Goal: Task Accomplishment & Management: Use online tool/utility

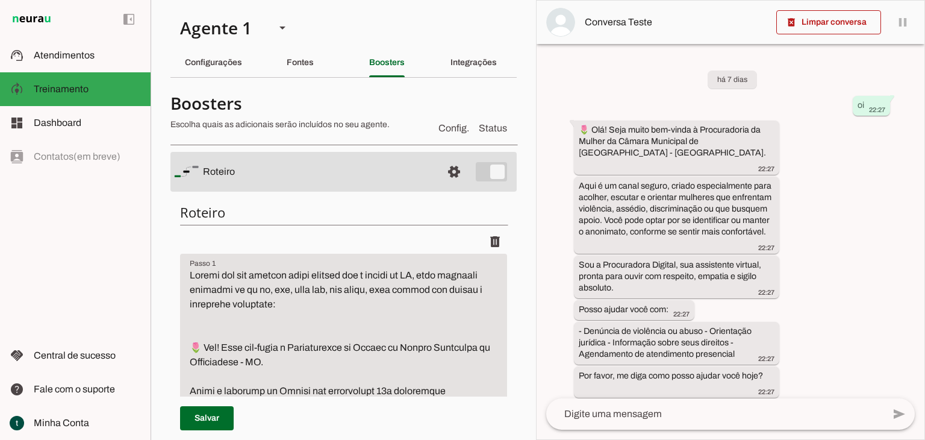
scroll to position [241, 0]
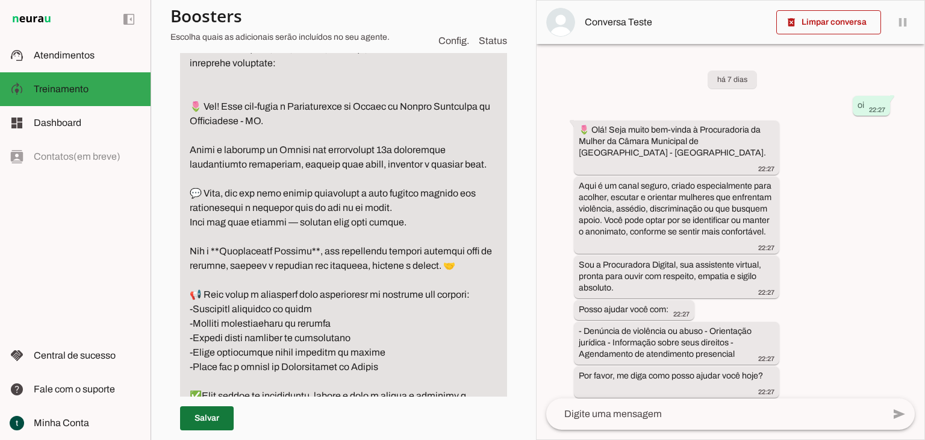
click at [197, 419] on span at bounding box center [207, 418] width 54 height 29
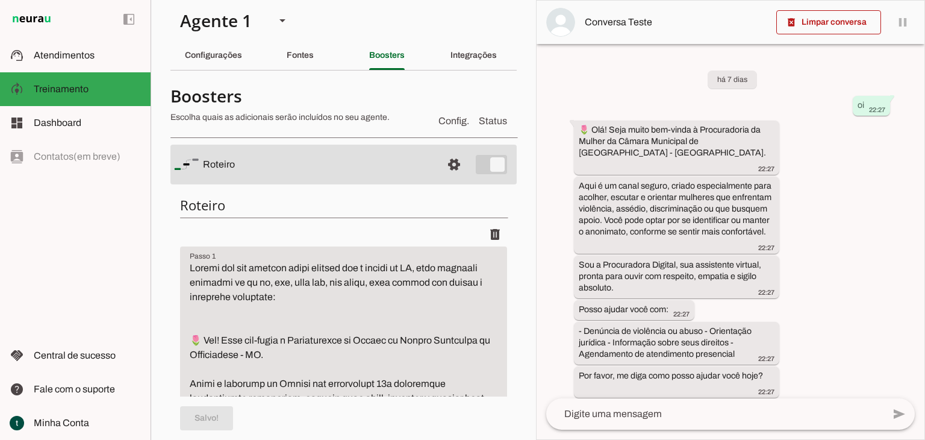
scroll to position [0, 0]
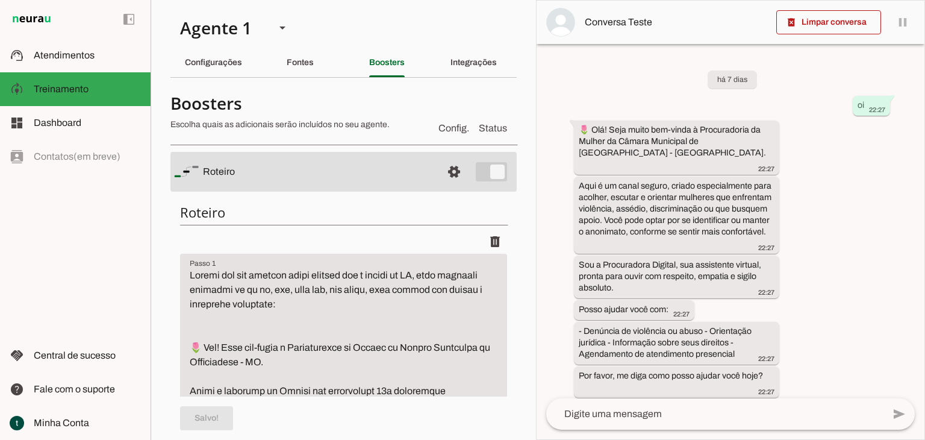
click at [314, 72] on div "Fontes" at bounding box center [300, 62] width 27 height 29
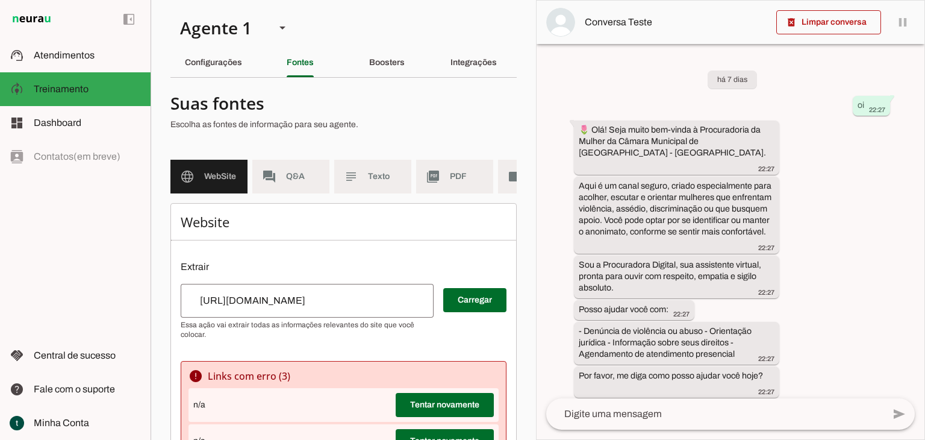
click at [306, 184] on md-item "forum Q&A" at bounding box center [290, 177] width 77 height 34
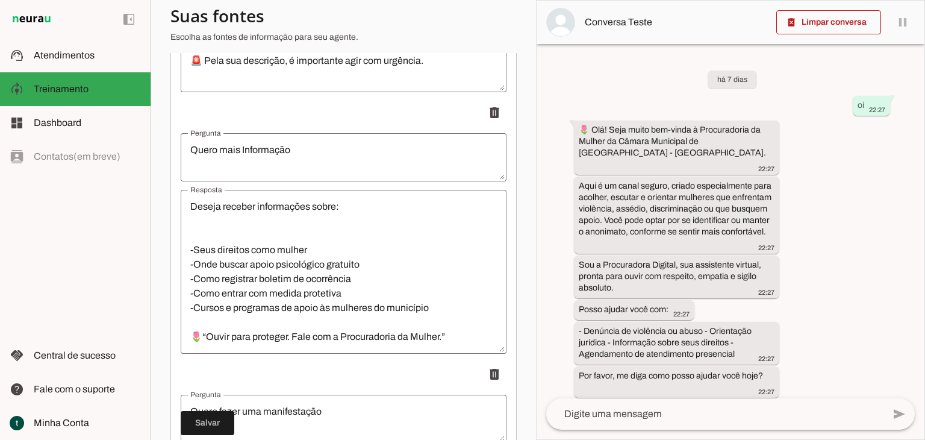
scroll to position [2229, 0]
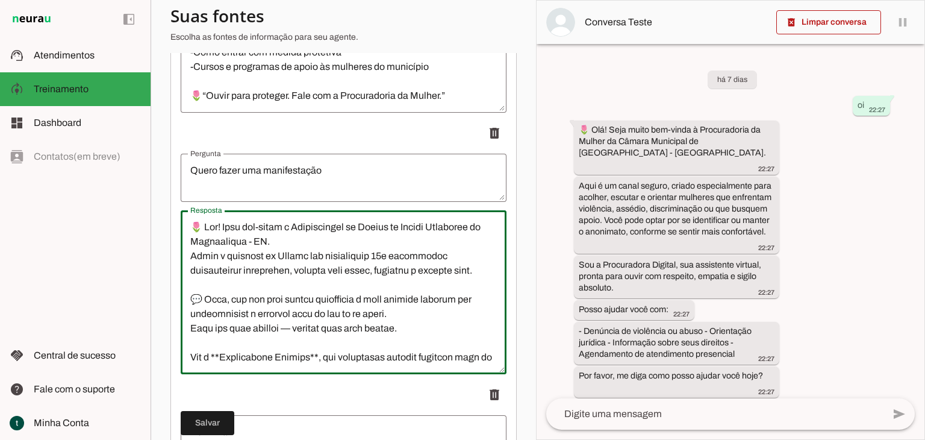
drag, startPoint x: 436, startPoint y: 326, endPoint x: 176, endPoint y: 330, distance: 259.7
click at [176, 330] on div "Perguntas e respostas Adicionar [GEOGRAPHIC_DATA]" at bounding box center [344, 135] width 346 height 4322
click at [272, 324] on textarea "Resposta" at bounding box center [344, 292] width 326 height 145
drag, startPoint x: 257, startPoint y: 324, endPoint x: 177, endPoint y: 321, distance: 79.6
click at [177, 321] on div "Perguntas e respostas Adicionar [GEOGRAPHIC_DATA]" at bounding box center [344, 135] width 346 height 4322
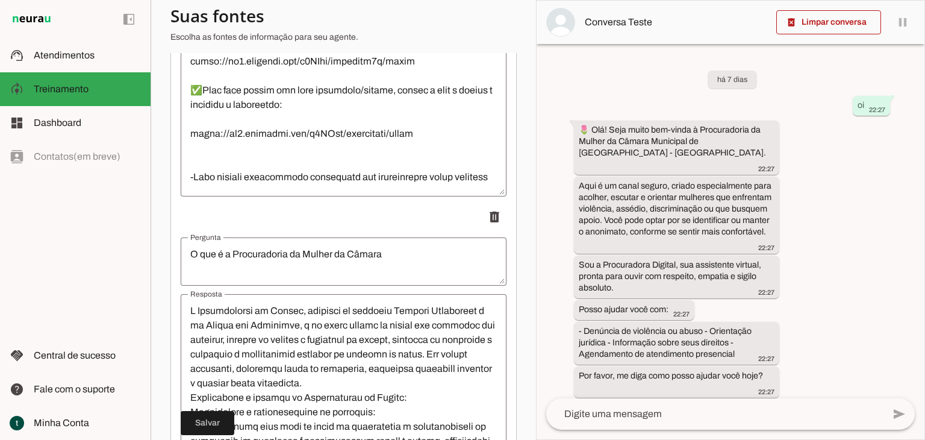
scroll to position [301, 0]
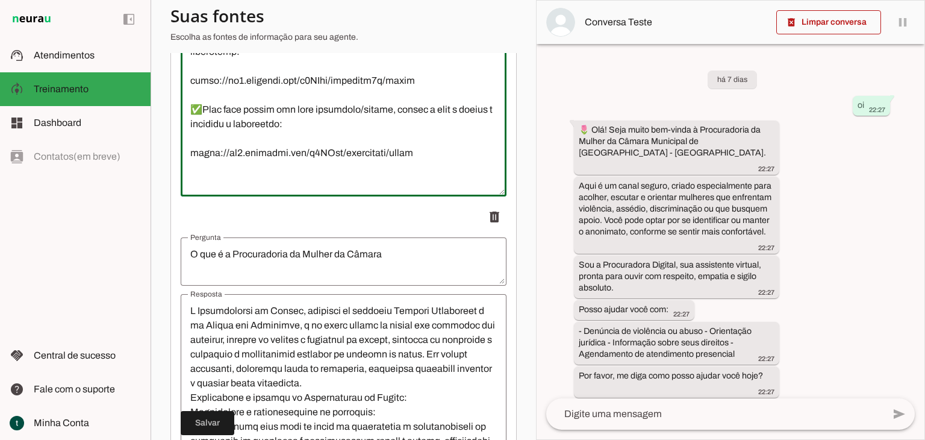
drag, startPoint x: 294, startPoint y: 102, endPoint x: 265, endPoint y: 102, distance: 28.9
click at [265, 102] on textarea "Resposta" at bounding box center [344, 114] width 326 height 145
drag, startPoint x: 290, startPoint y: 101, endPoint x: 178, endPoint y: 99, distance: 112.1
